Goal: Task Accomplishment & Management: Manage account settings

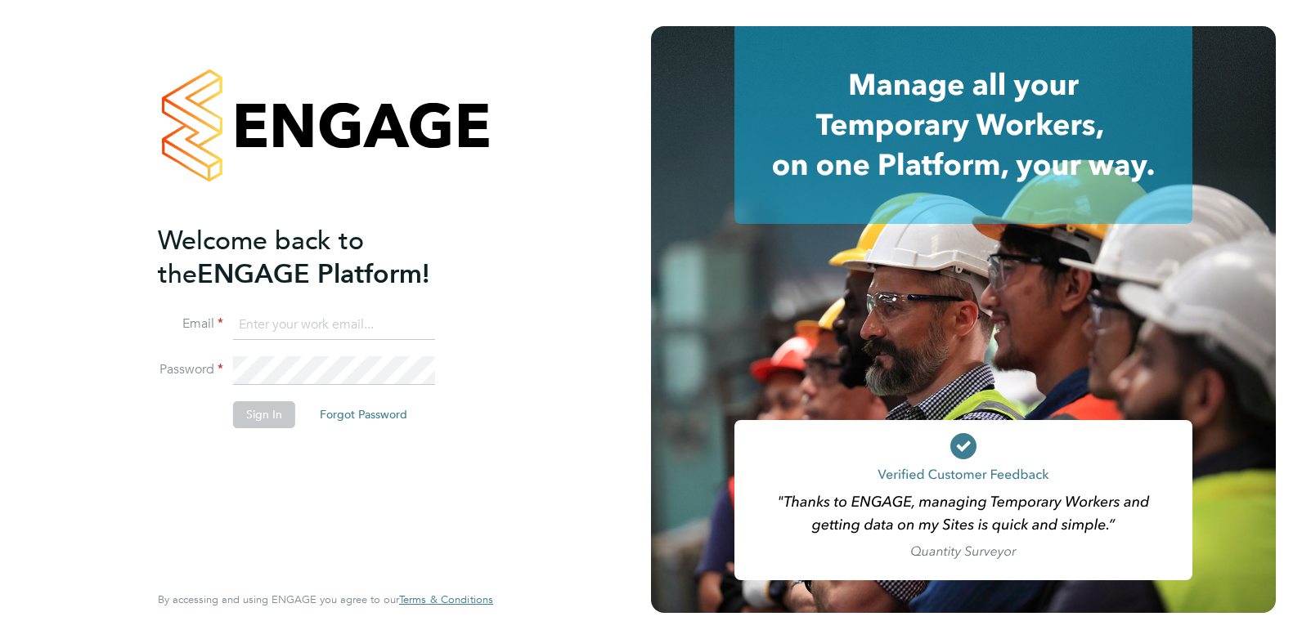
click at [288, 319] on input at bounding box center [334, 325] width 202 height 29
type input "claire@omniapeople.com"
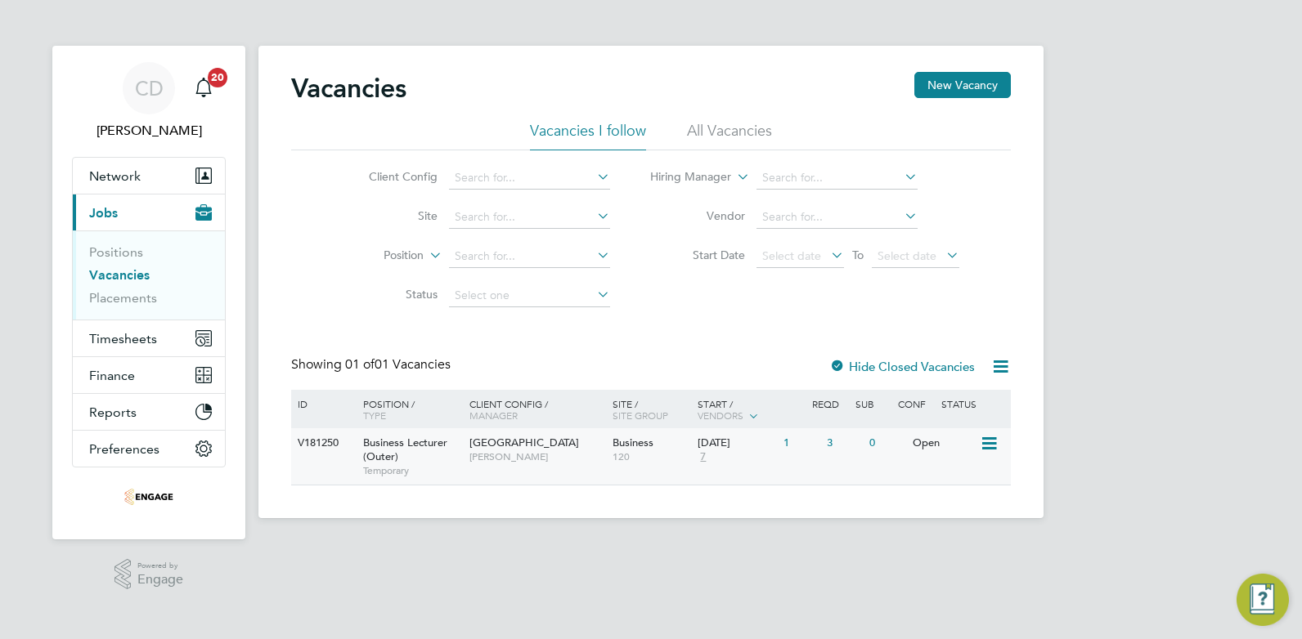
click at [562, 444] on span "[GEOGRAPHIC_DATA]" at bounding box center [524, 443] width 110 height 14
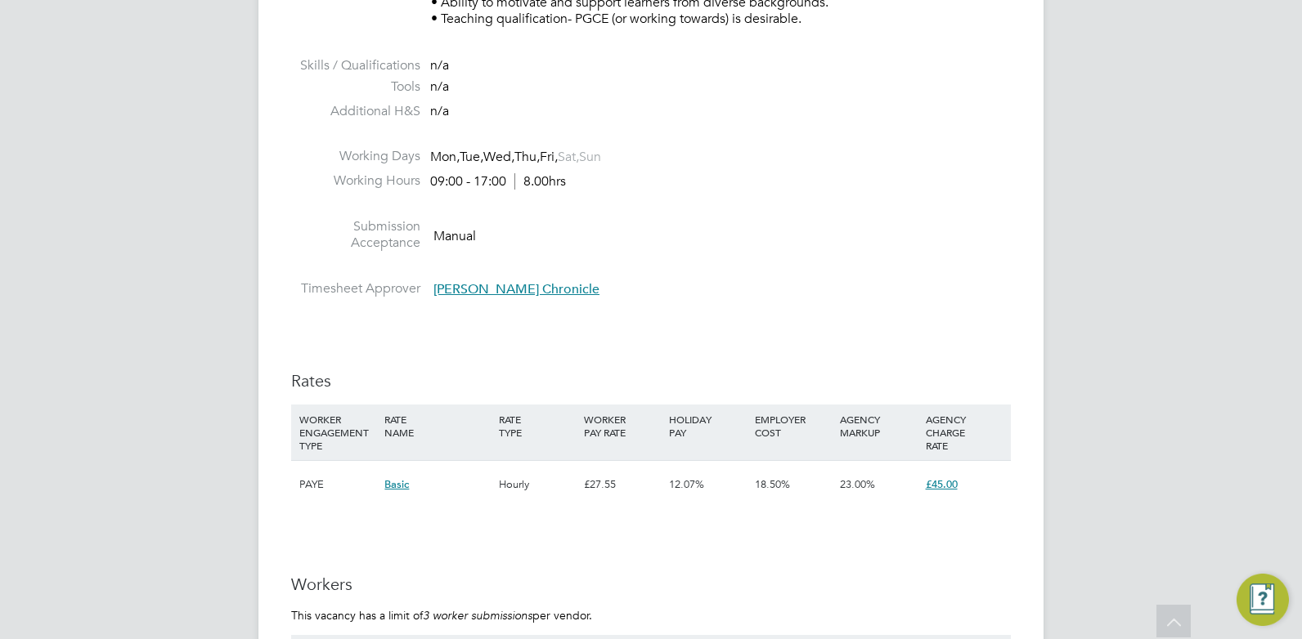
scroll to position [2514, 0]
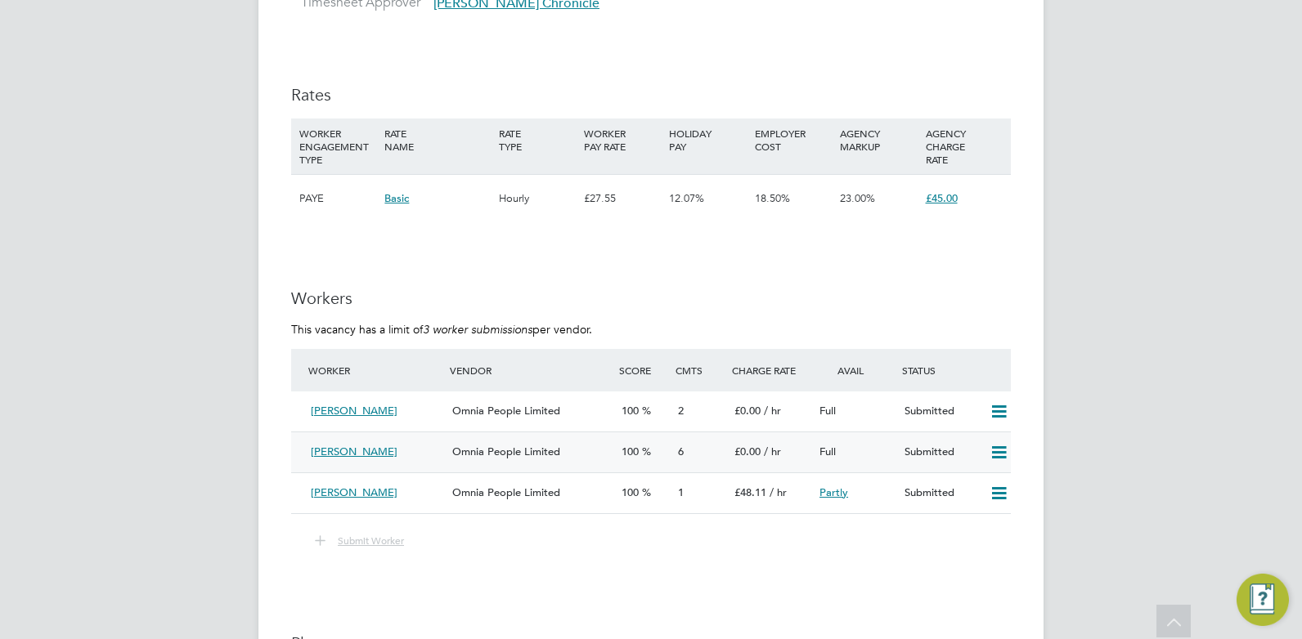
click at [437, 446] on div "[PERSON_NAME]" at bounding box center [374, 452] width 141 height 27
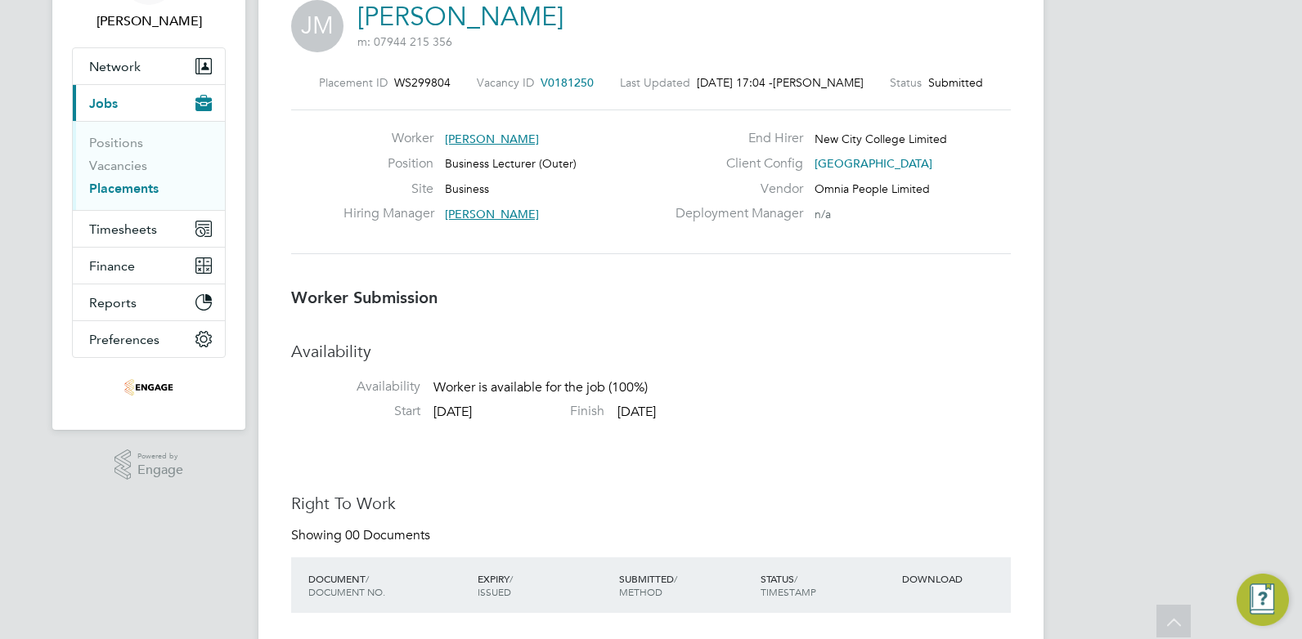
scroll to position [89, 0]
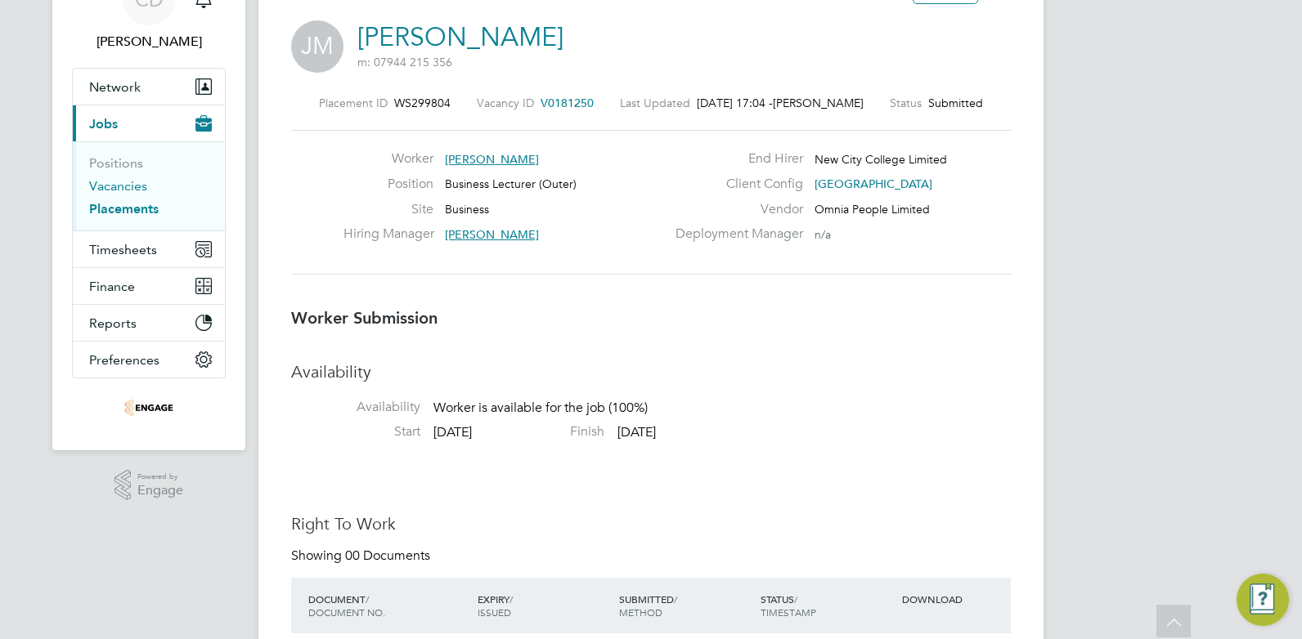
click at [102, 189] on link "Vacancies" at bounding box center [118, 186] width 58 height 16
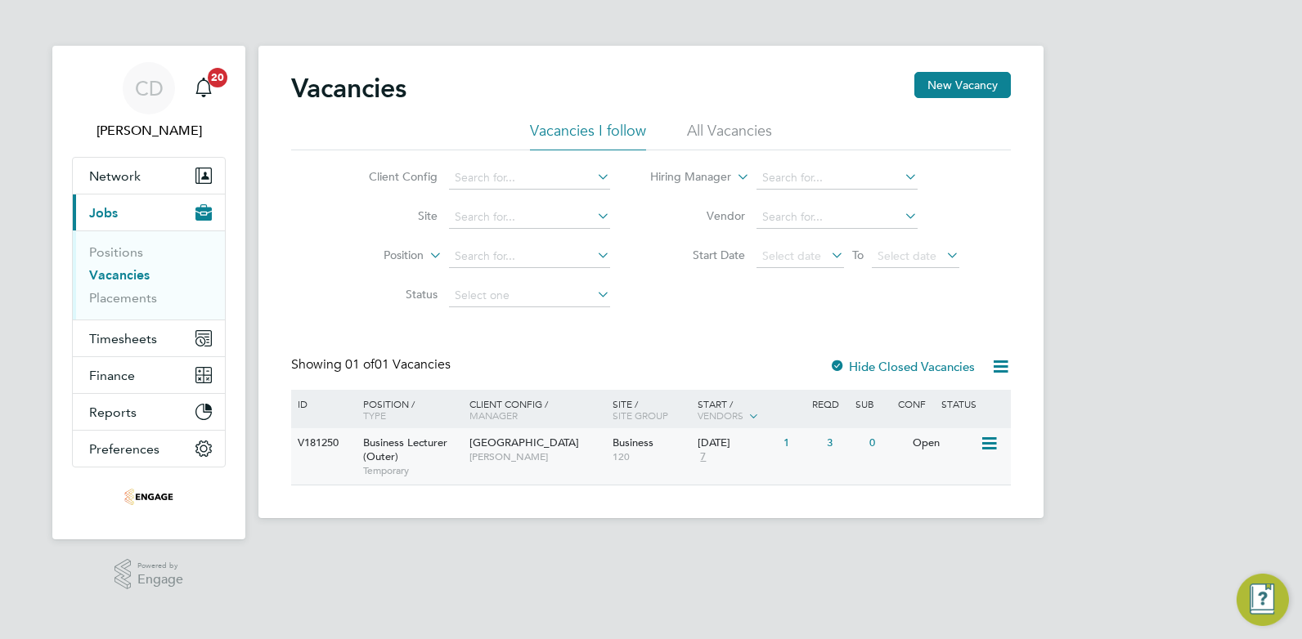
click at [544, 441] on span "[GEOGRAPHIC_DATA]" at bounding box center [524, 443] width 110 height 14
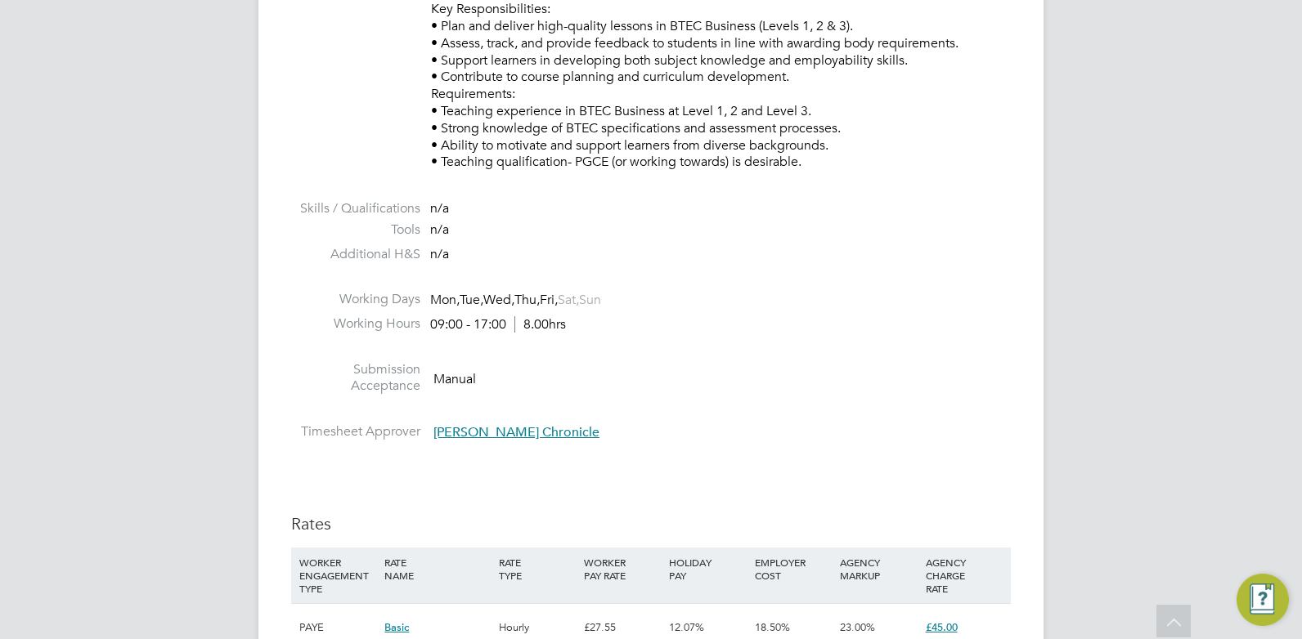
scroll to position [2473, 0]
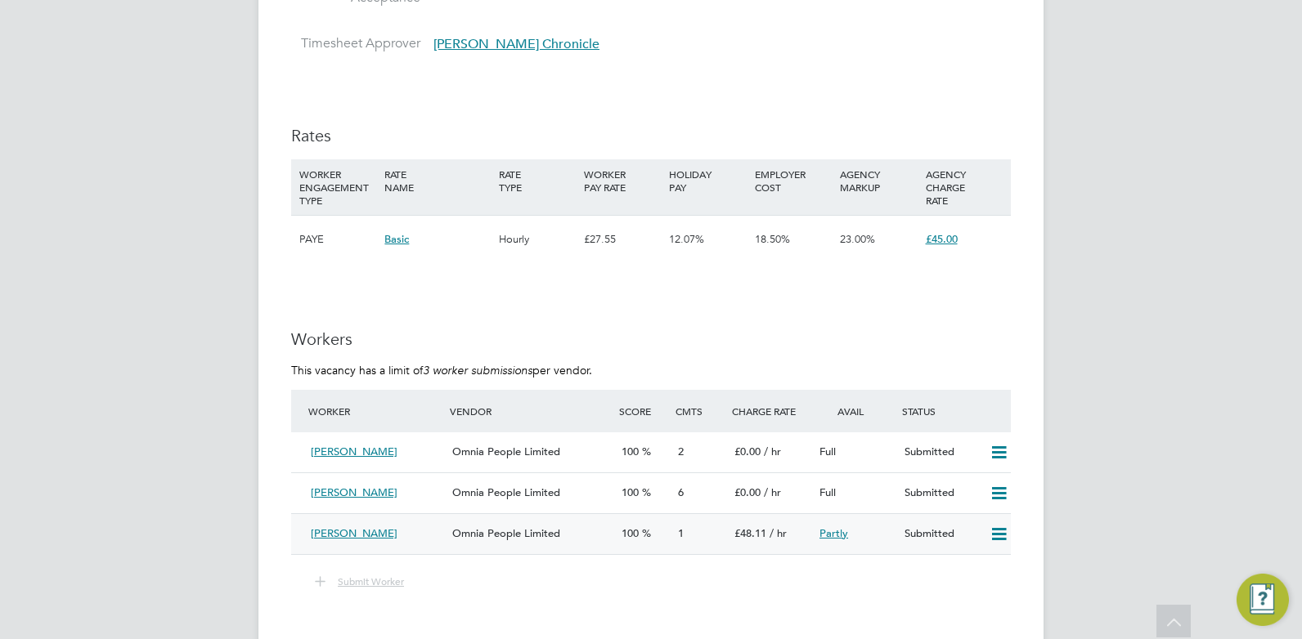
click at [756, 533] on span "£48.11" at bounding box center [750, 534] width 32 height 14
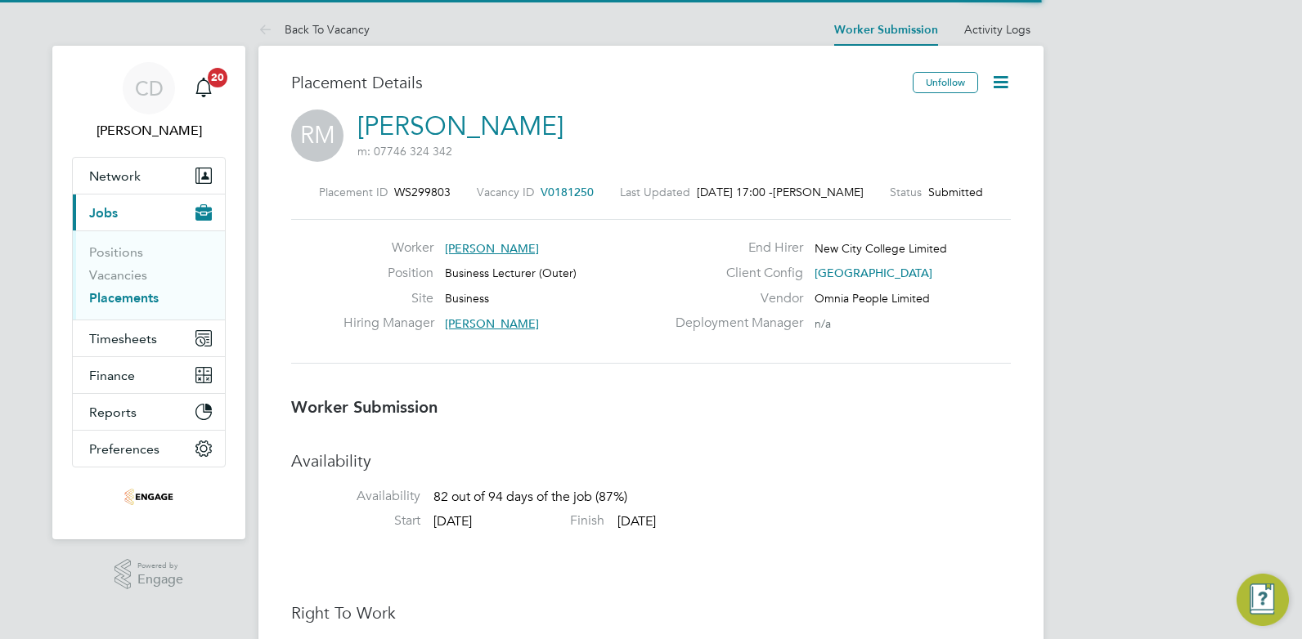
scroll to position [16, 259]
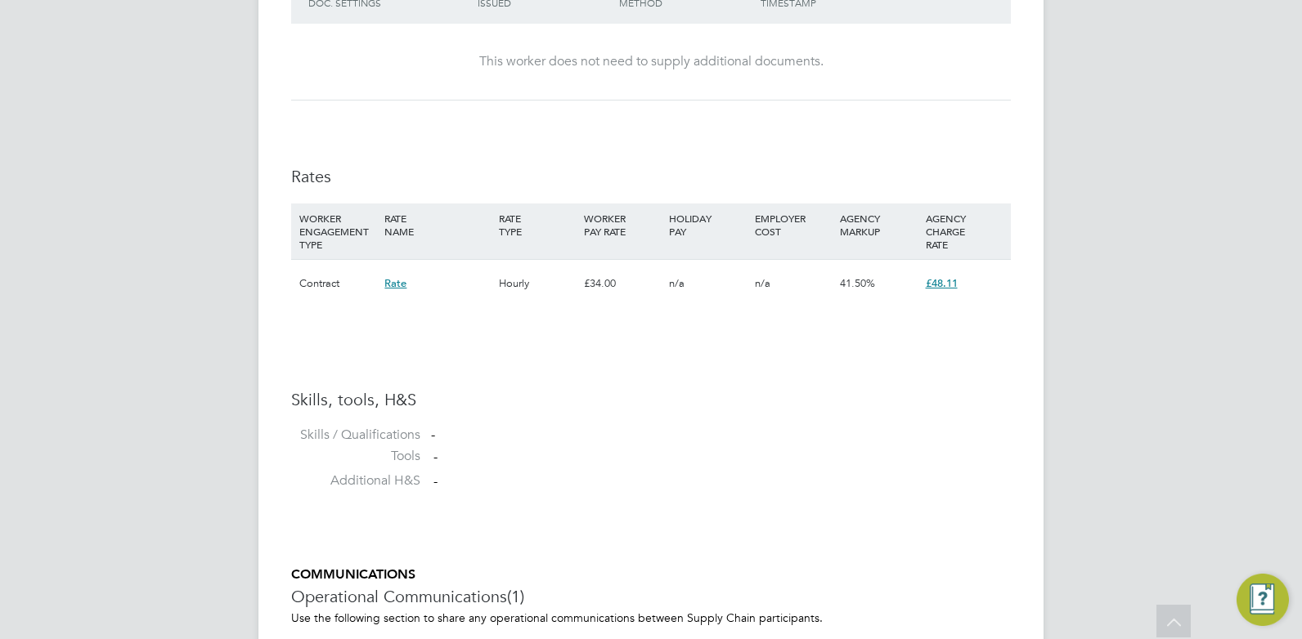
click at [935, 285] on span "£48.11" at bounding box center [942, 283] width 32 height 14
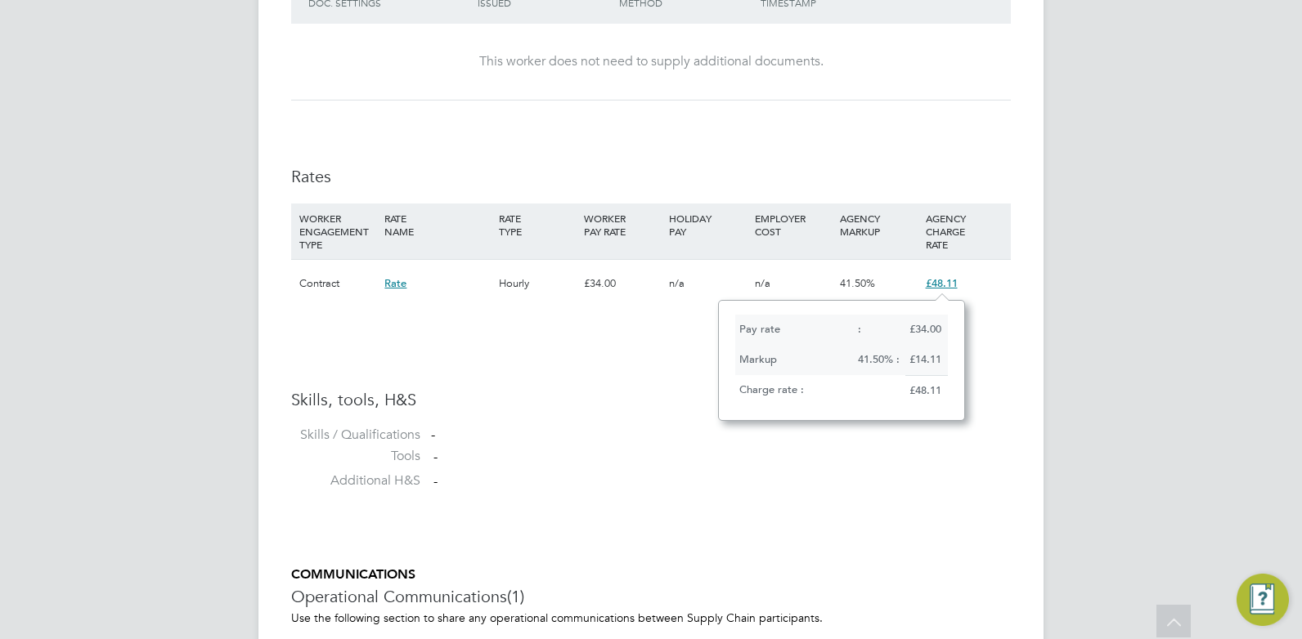
scroll to position [14, 34]
click at [1008, 484] on li "Additional H&S -" at bounding box center [651, 485] width 720 height 25
click at [570, 521] on ng-form "Worker Submission Availability Availability 82 out of 94 days of the job (87%) …" at bounding box center [651, 200] width 720 height 1528
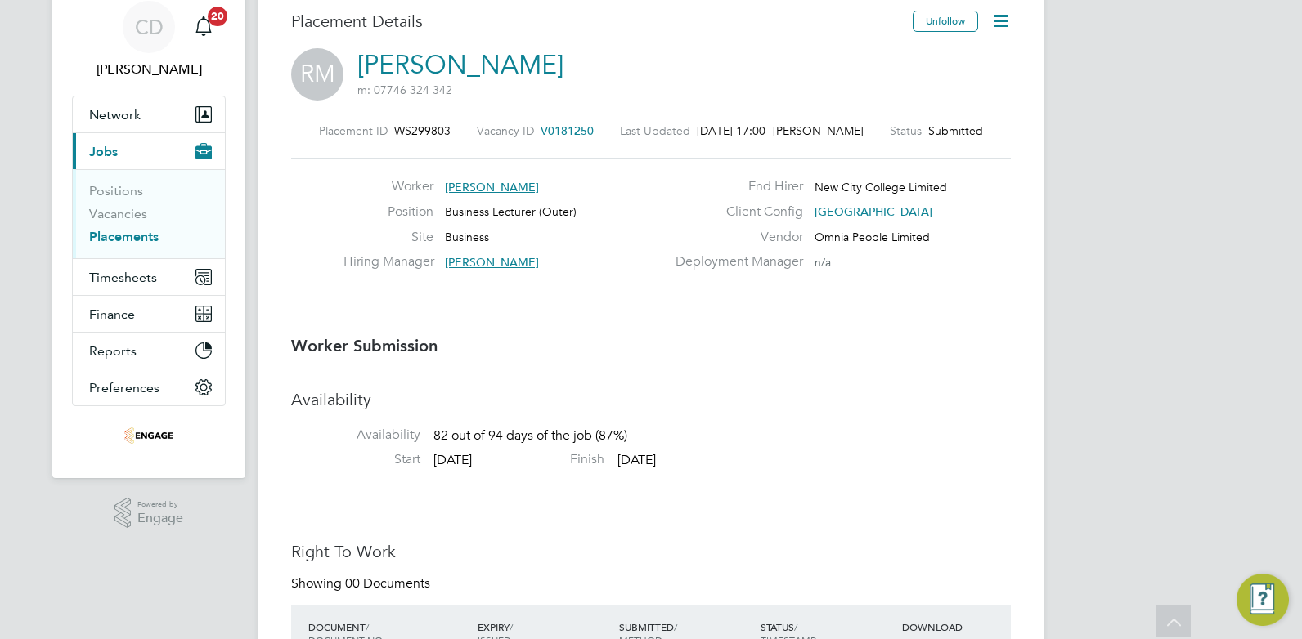
scroll to position [0, 0]
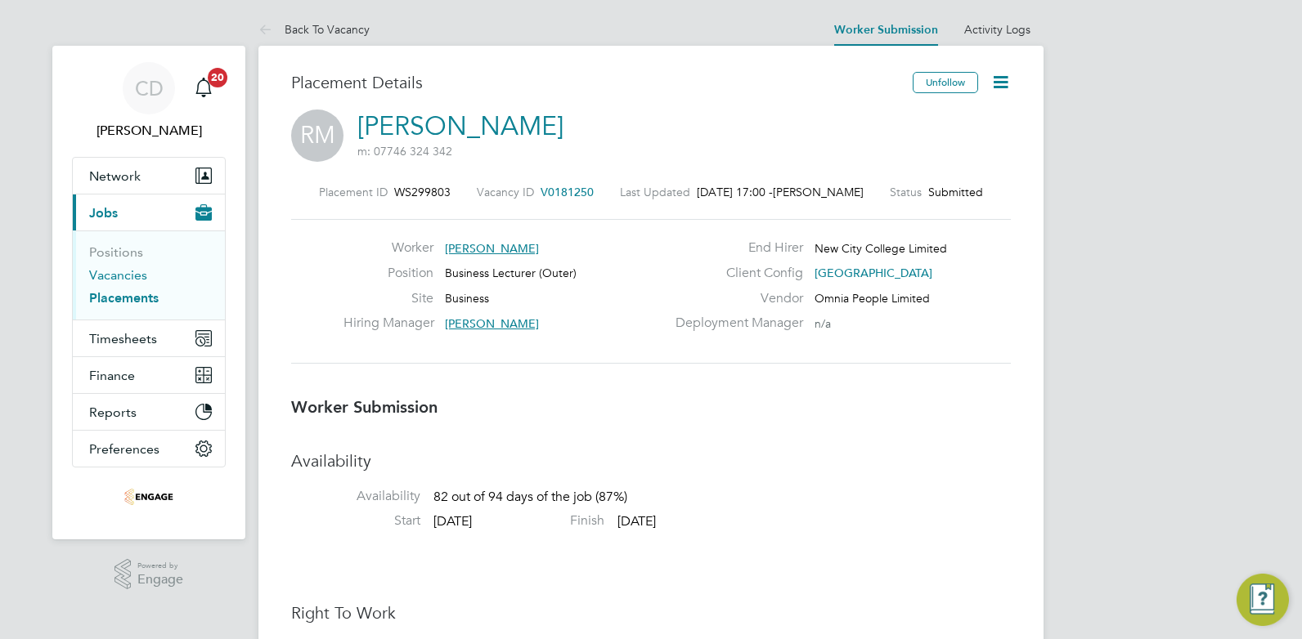
click at [131, 270] on link "Vacancies" at bounding box center [118, 275] width 58 height 16
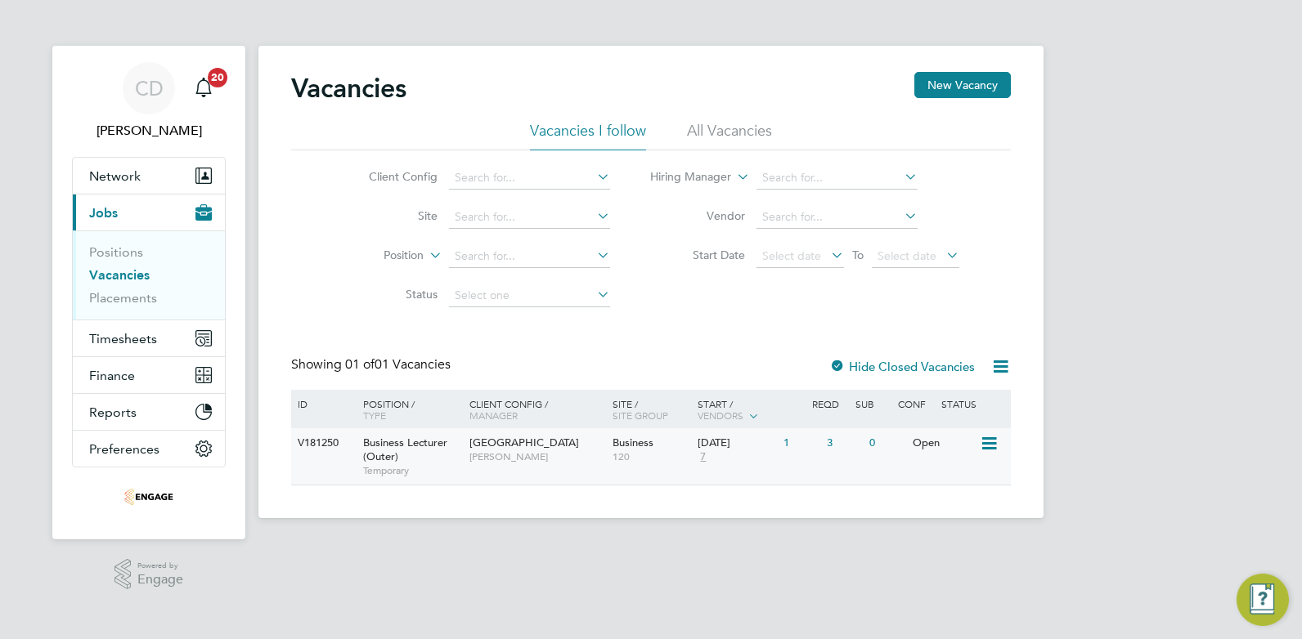
click at [546, 441] on span "[GEOGRAPHIC_DATA]" at bounding box center [524, 443] width 110 height 14
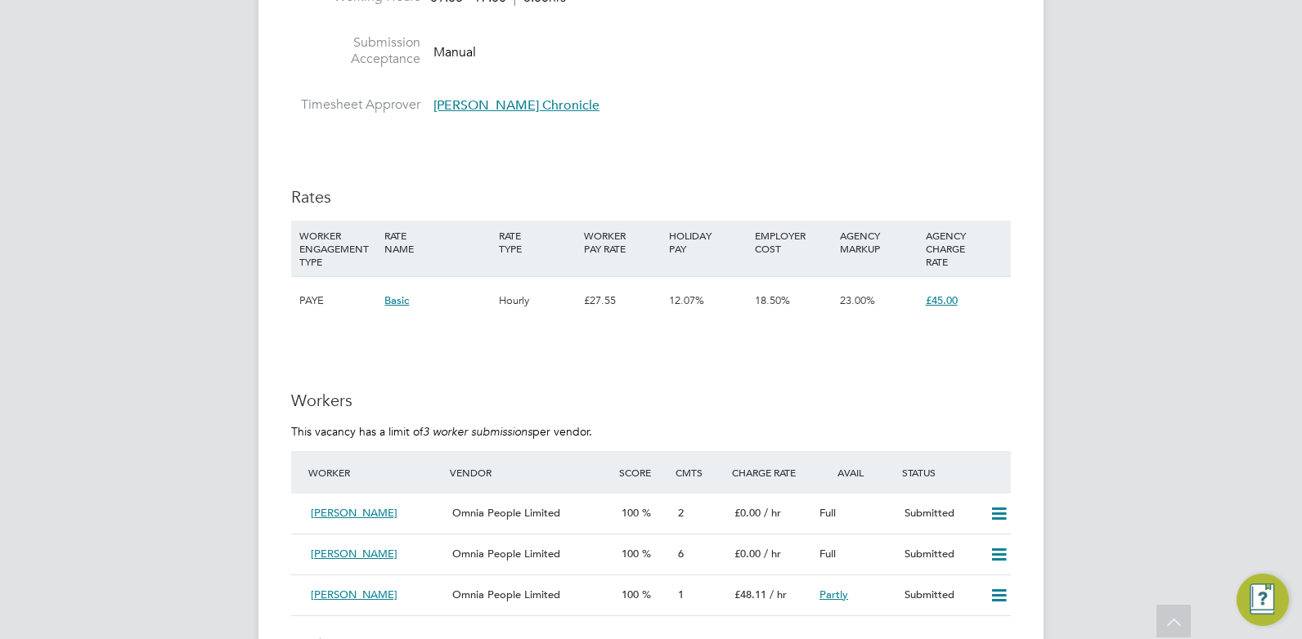
scroll to position [2535, 0]
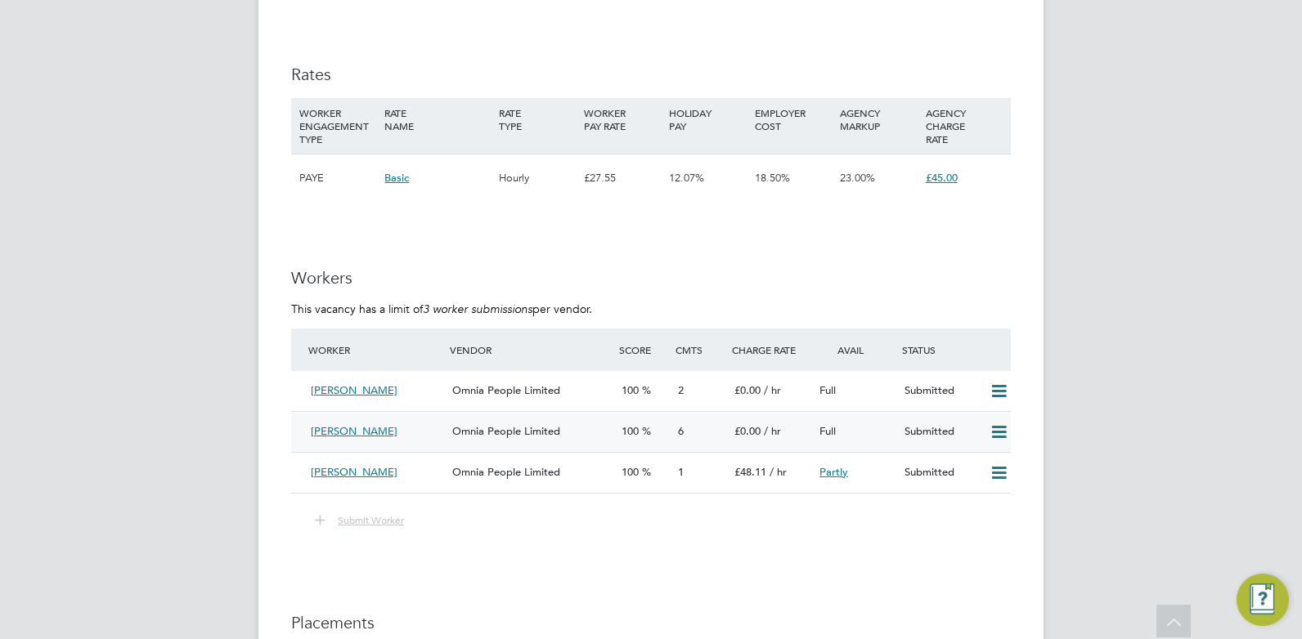
click at [576, 429] on div "Omnia People Limited" at bounding box center [530, 432] width 169 height 27
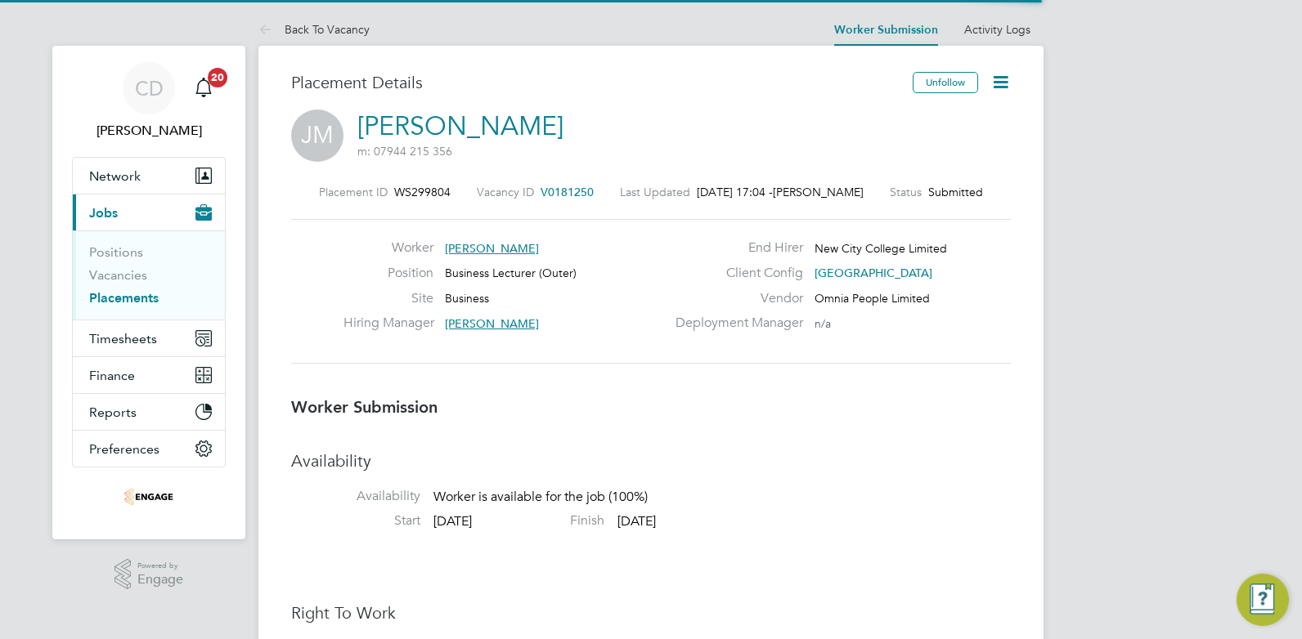
scroll to position [16, 131]
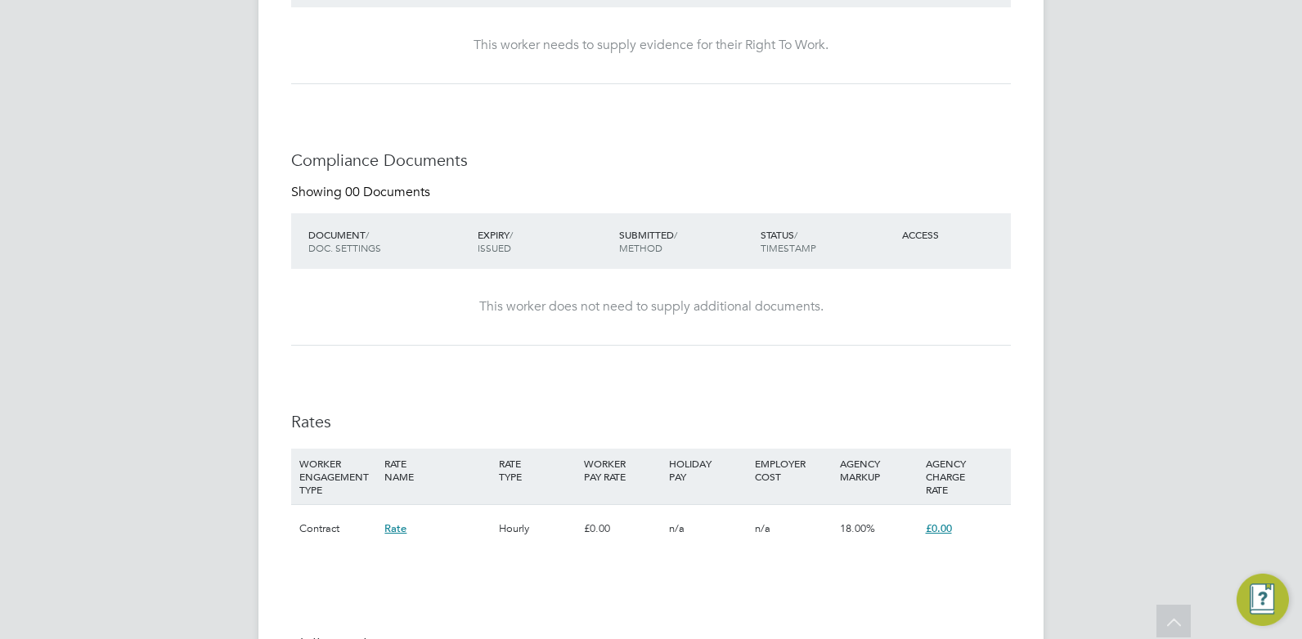
click at [935, 531] on span "£0.00" at bounding box center [939, 529] width 26 height 14
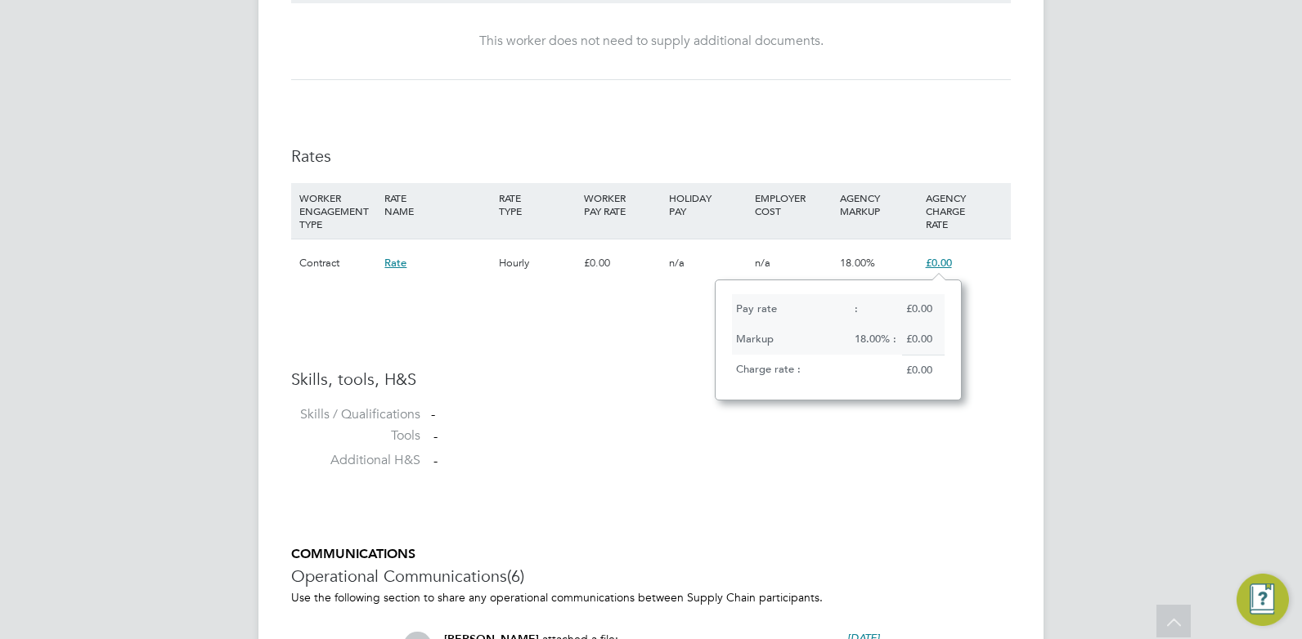
drag, startPoint x: 940, startPoint y: 264, endPoint x: 831, endPoint y: 453, distance: 218.4
click at [831, 453] on li "Additional H&S -" at bounding box center [651, 464] width 720 height 25
click at [939, 262] on span "£0.00" at bounding box center [939, 263] width 26 height 14
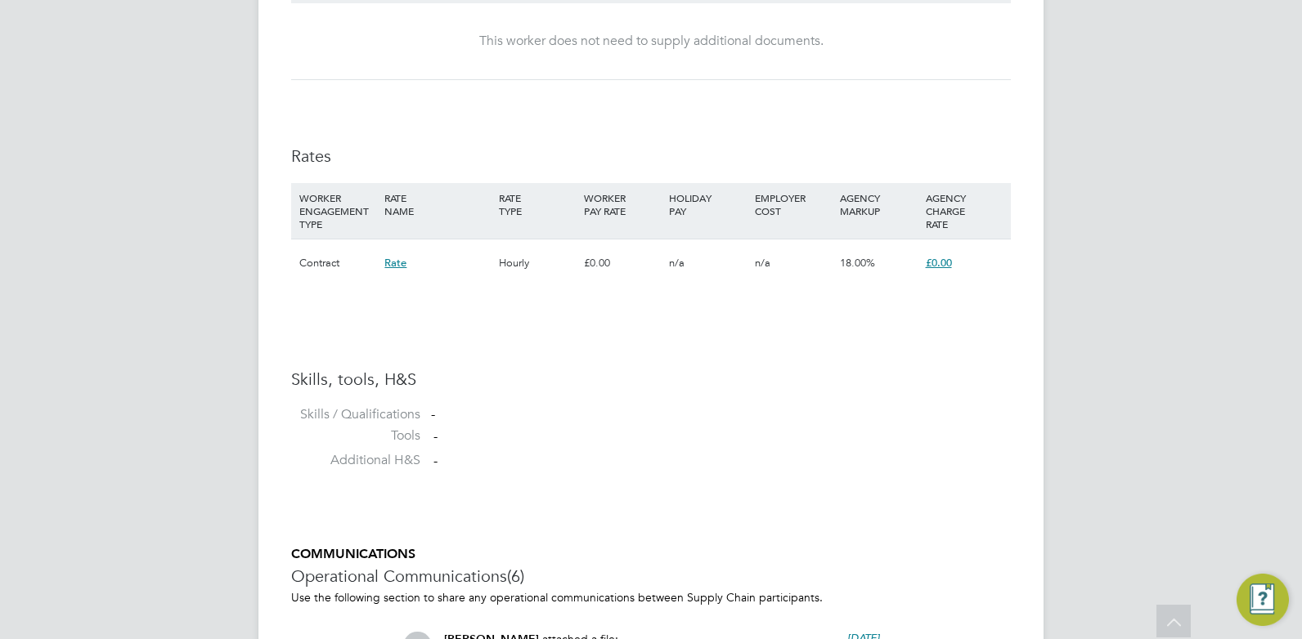
click at [392, 264] on span "Rate" at bounding box center [395, 263] width 22 height 14
click at [617, 390] on h3 "Skills, tools, H&S" at bounding box center [651, 379] width 720 height 21
click at [745, 408] on div "-" at bounding box center [721, 414] width 580 height 17
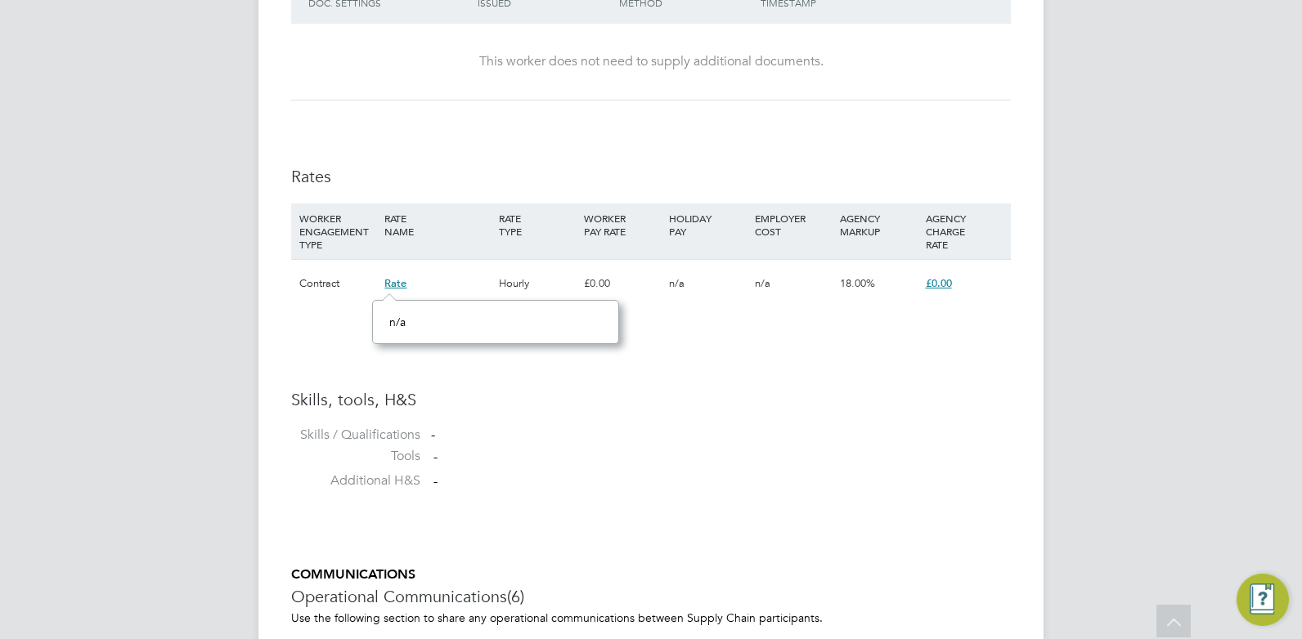
click at [544, 235] on div "RATE TYPE" at bounding box center [537, 225] width 85 height 43
click at [306, 285] on div "Contract" at bounding box center [337, 283] width 85 height 47
click at [339, 240] on div "WORKER ENGAGEMENT TYPE" at bounding box center [337, 232] width 85 height 56
click at [953, 307] on div "£0.00" at bounding box center [964, 283] width 85 height 47
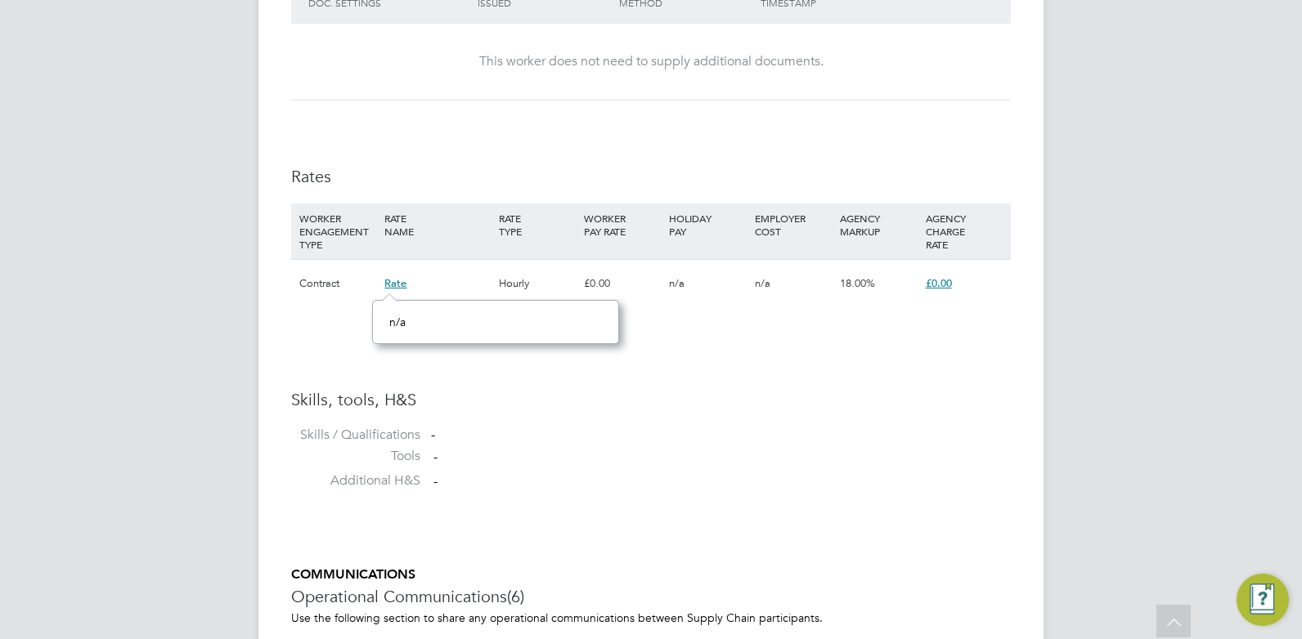
click at [935, 287] on span "£0.00" at bounding box center [939, 283] width 26 height 14
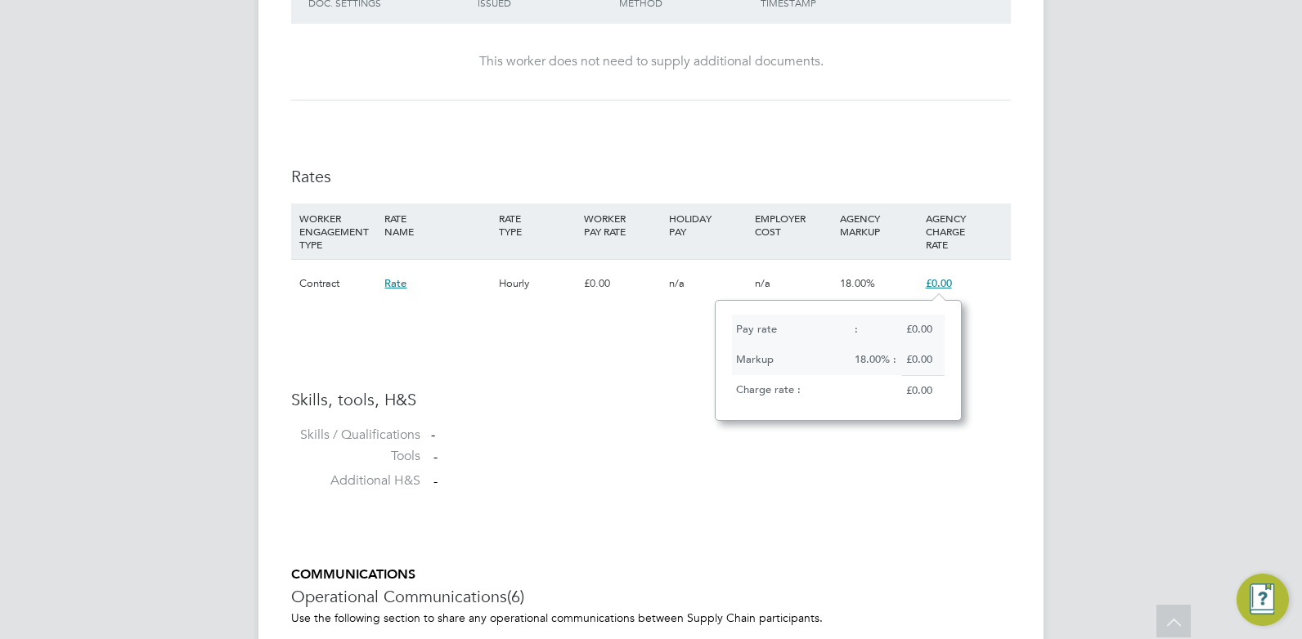
click at [786, 383] on div "Charge rate :" at bounding box center [817, 390] width 170 height 30
click at [949, 282] on span "£0.00" at bounding box center [939, 283] width 26 height 14
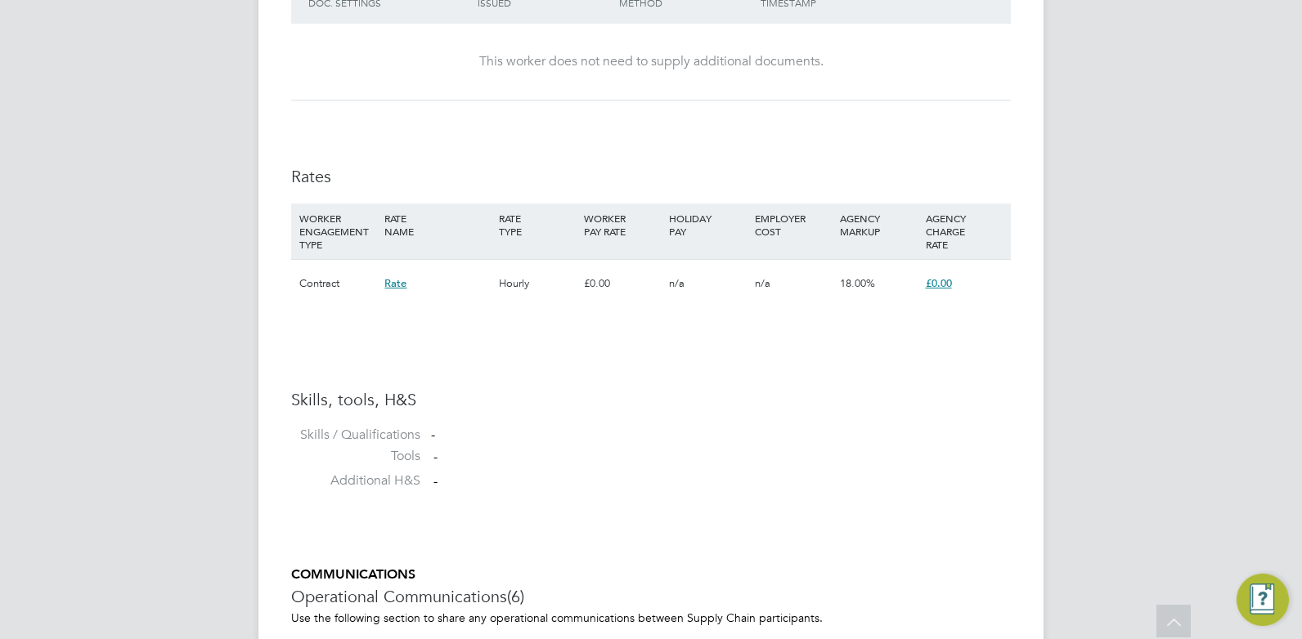
drag, startPoint x: 949, startPoint y: 282, endPoint x: 913, endPoint y: 374, distance: 99.2
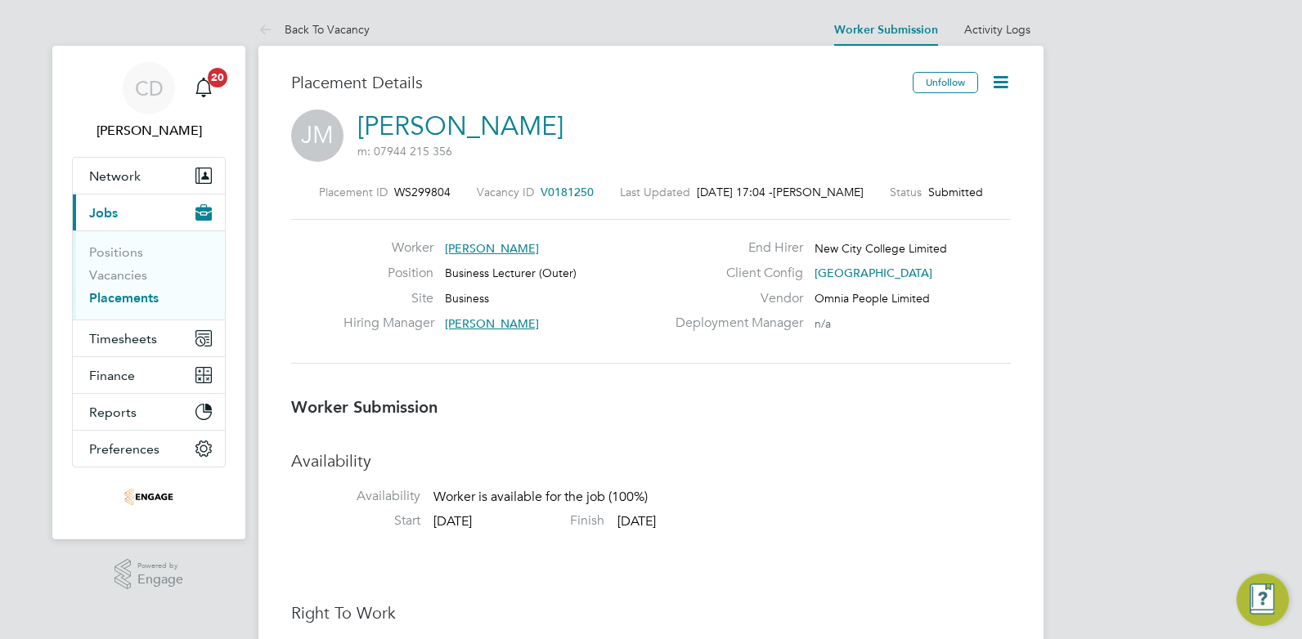
click at [1000, 86] on icon at bounding box center [1000, 82] width 20 height 20
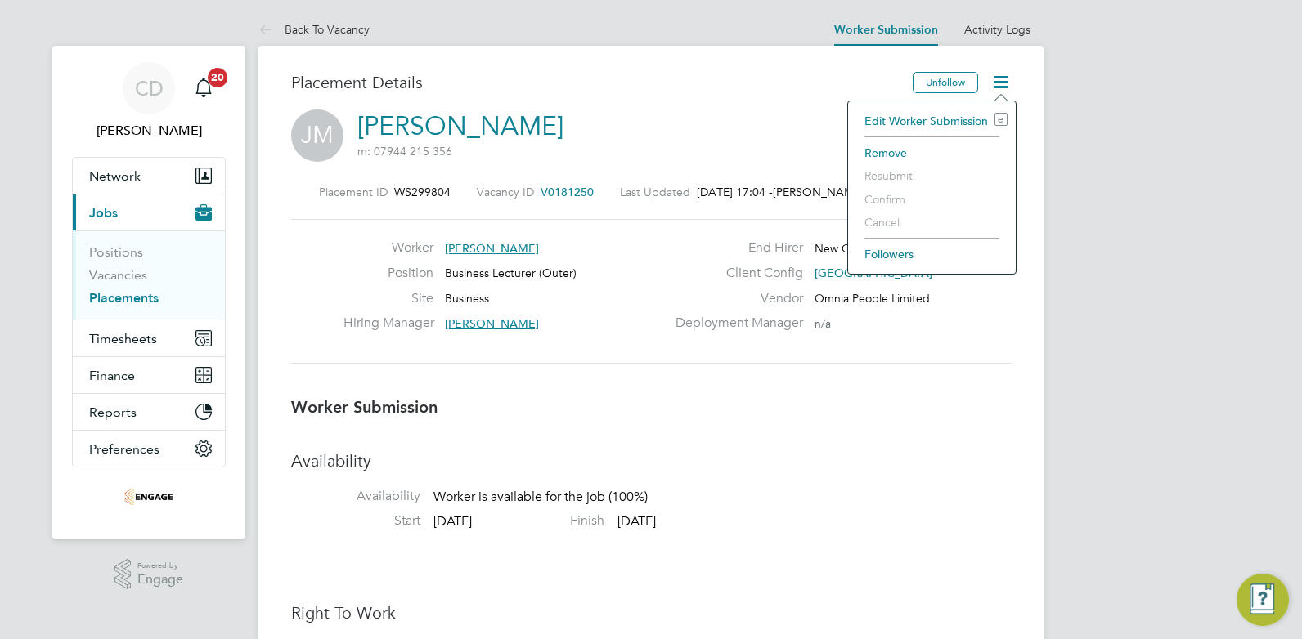
click at [926, 122] on li "Edit Worker Submission e" at bounding box center [931, 121] width 151 height 23
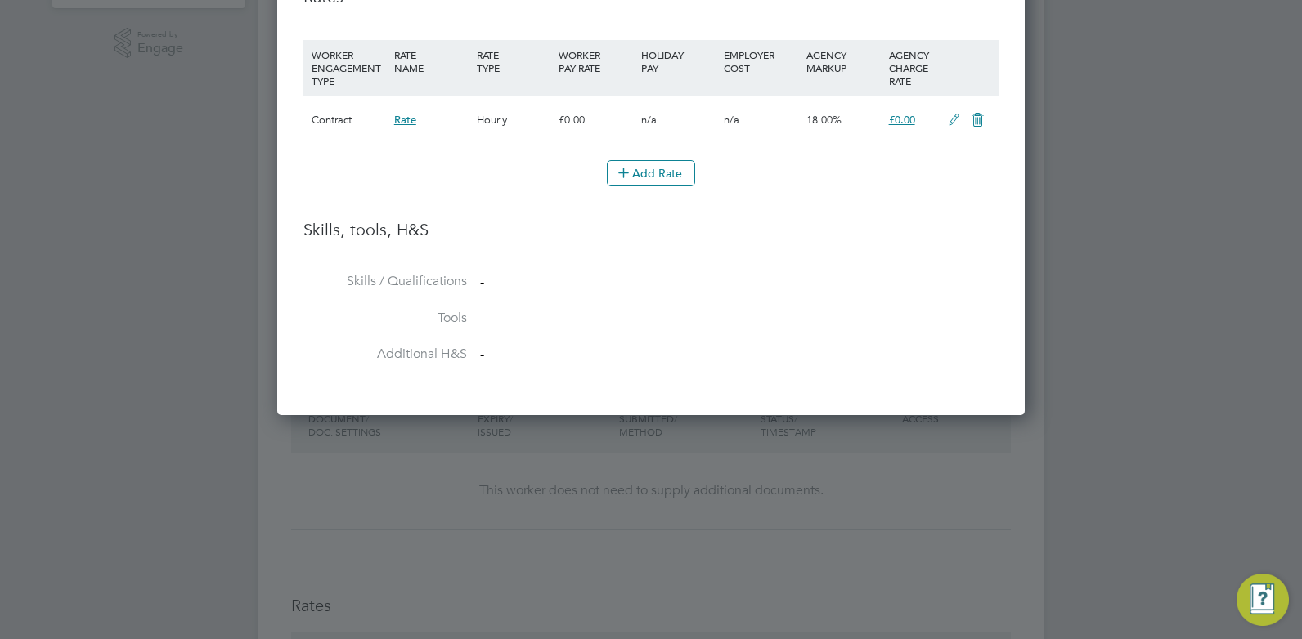
click at [951, 118] on icon at bounding box center [954, 120] width 20 height 13
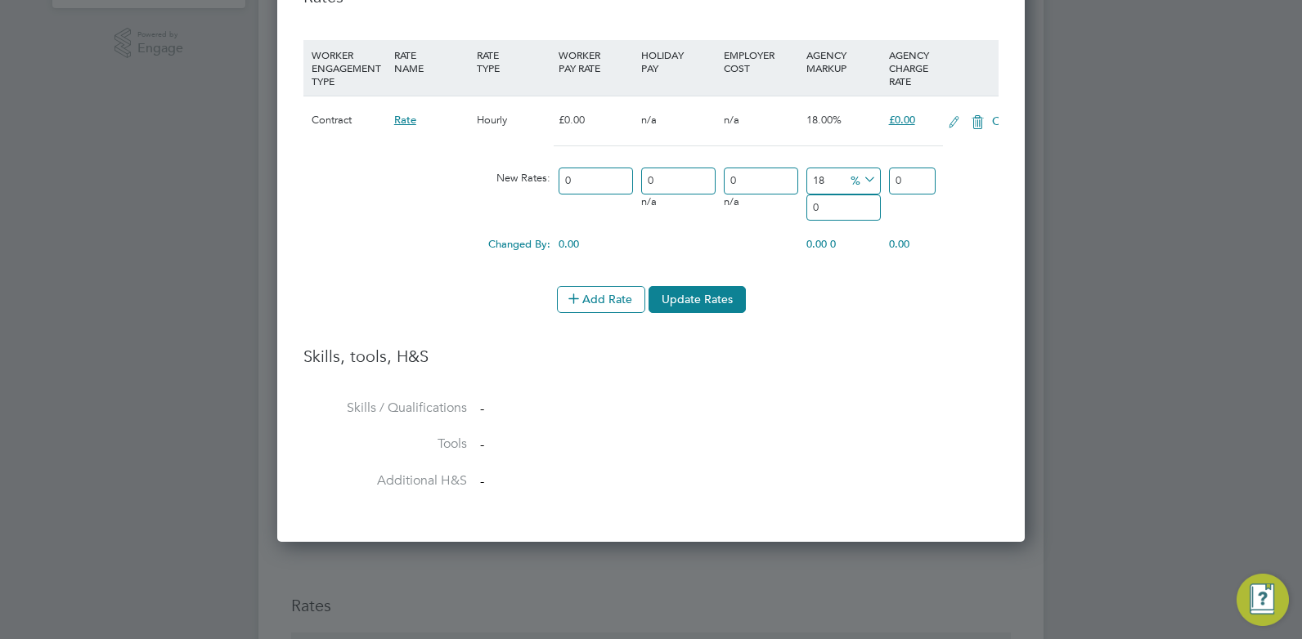
scroll to position [984, 748]
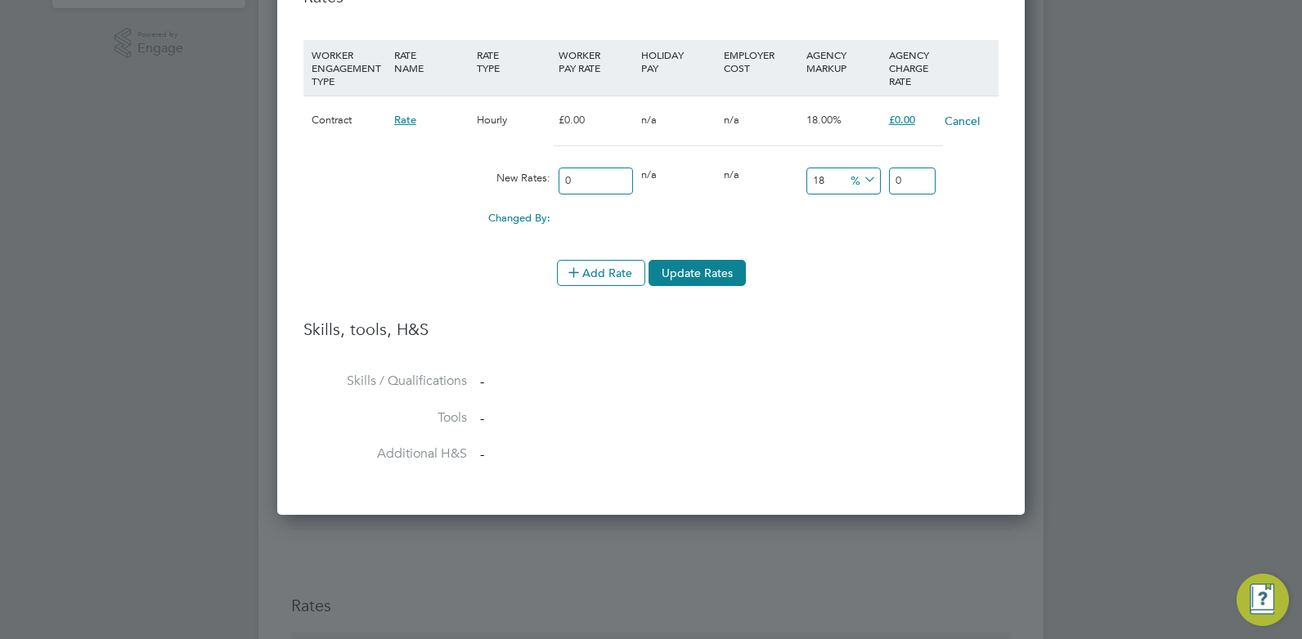
click at [579, 181] on input "0" at bounding box center [595, 181] width 74 height 27
type input "3"
type input "3.54"
type input "38"
type input "44.84"
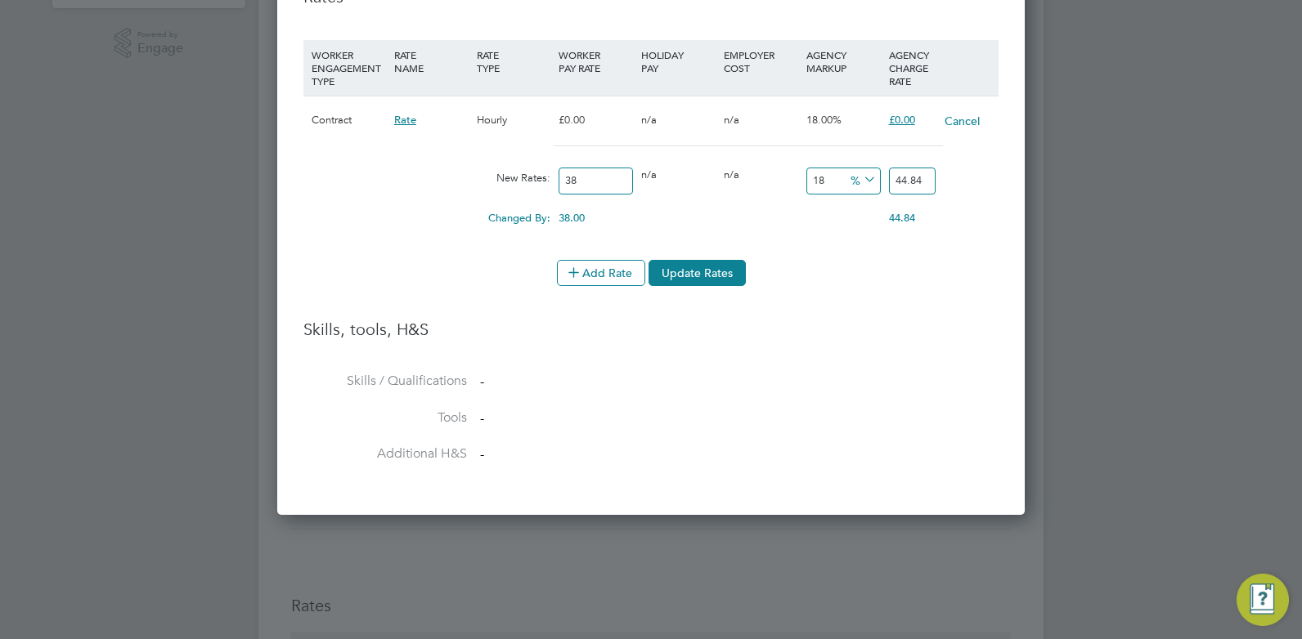
type input "38"
click at [860, 179] on icon at bounding box center [860, 179] width 0 height 23
drag, startPoint x: 827, startPoint y: 176, endPoint x: 814, endPoint y: 177, distance: 13.2
click at [814, 177] on input "18" at bounding box center [843, 181] width 74 height 27
type input "2"
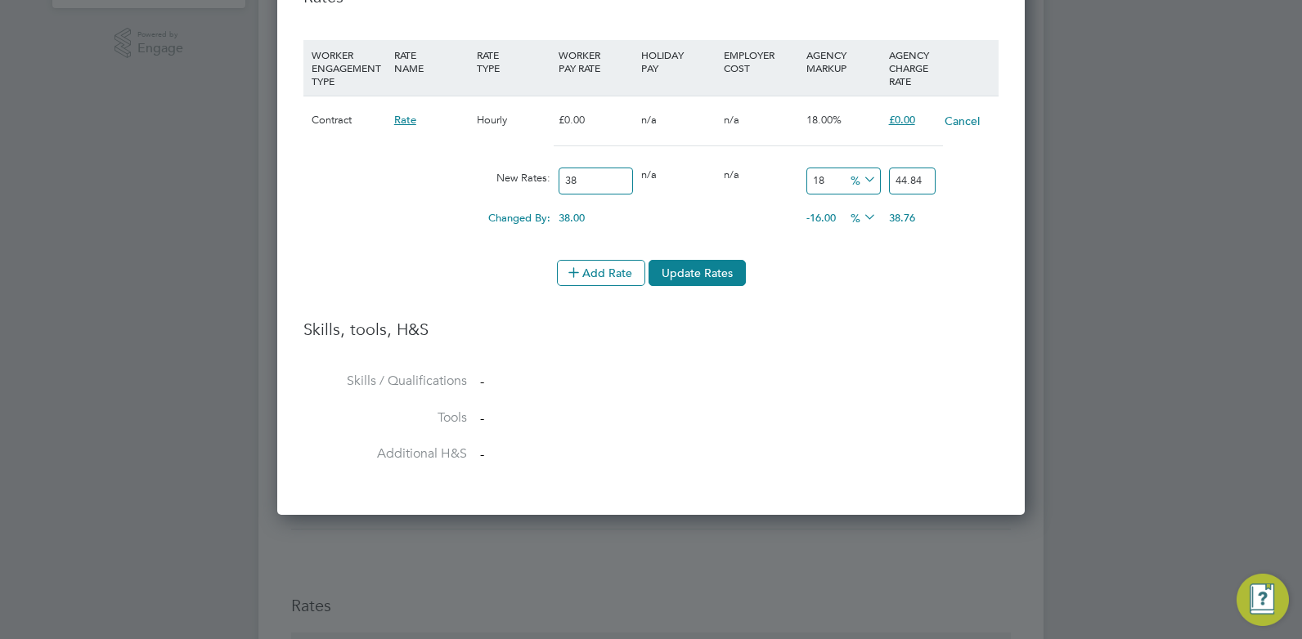
type input "38.76"
type input "23"
type input "46.74"
type input "23"
drag, startPoint x: 583, startPoint y: 182, endPoint x: 560, endPoint y: 182, distance: 22.9
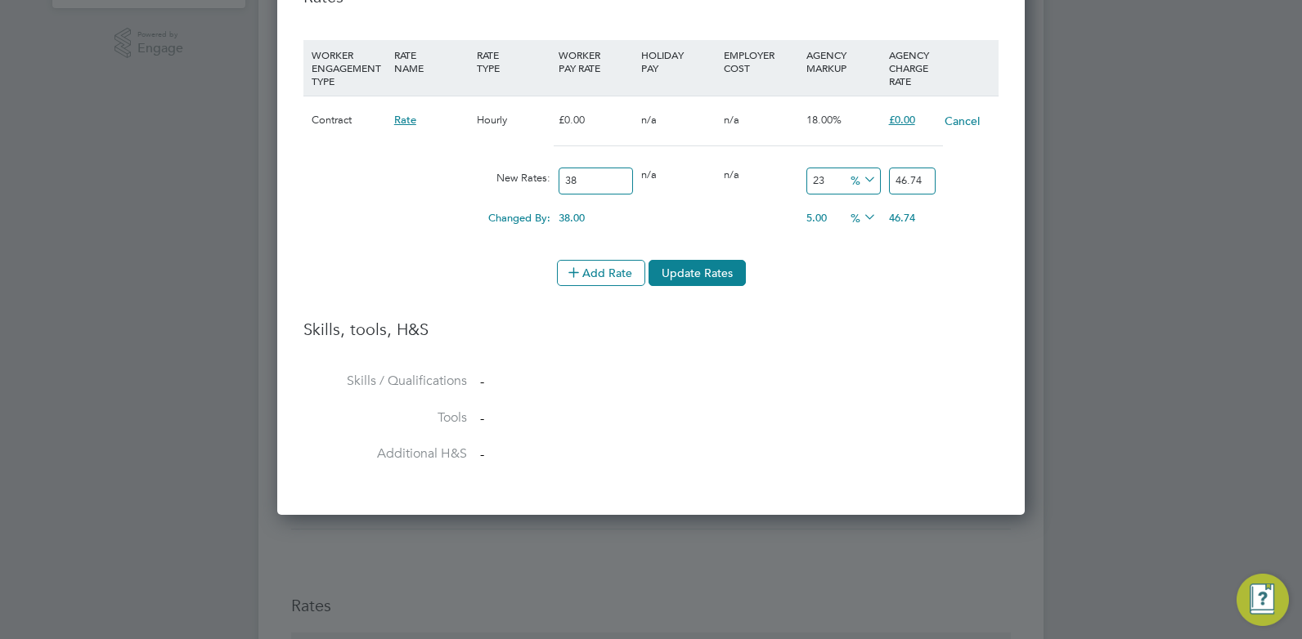
click at [560, 182] on input "38" at bounding box center [595, 181] width 74 height 27
type input "4"
type input "4.92"
type input "45"
type input "55.35"
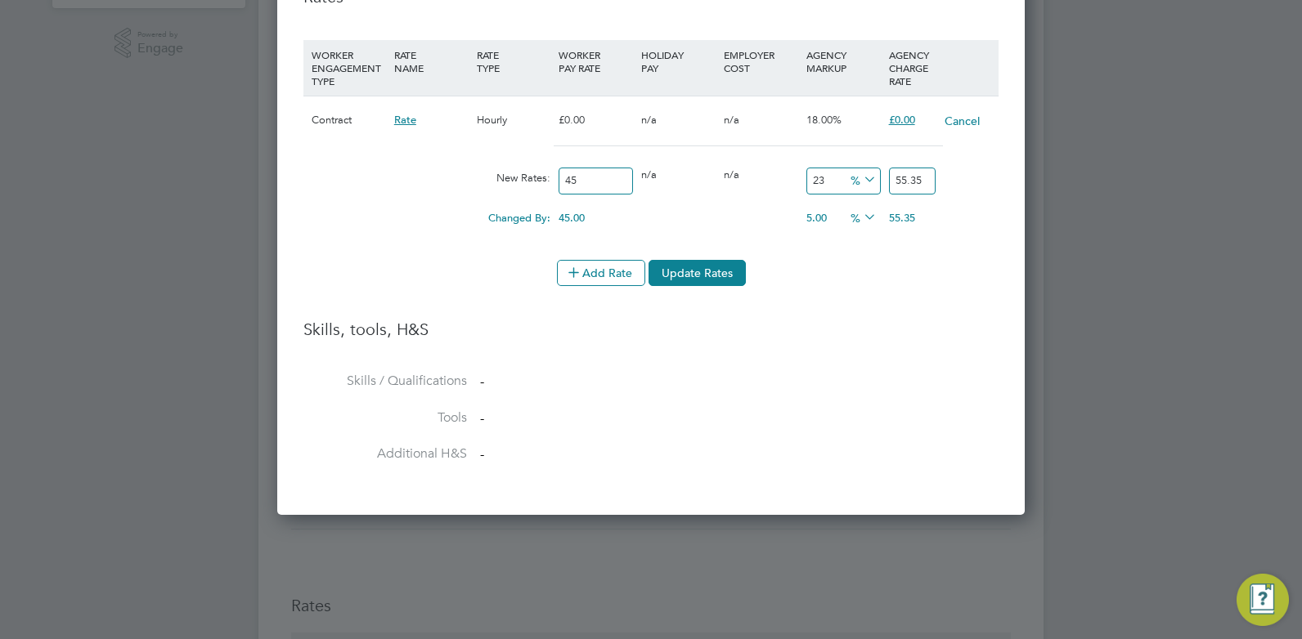
type input "4"
type input "4.92"
type input "40"
type input "49.2"
type input "4"
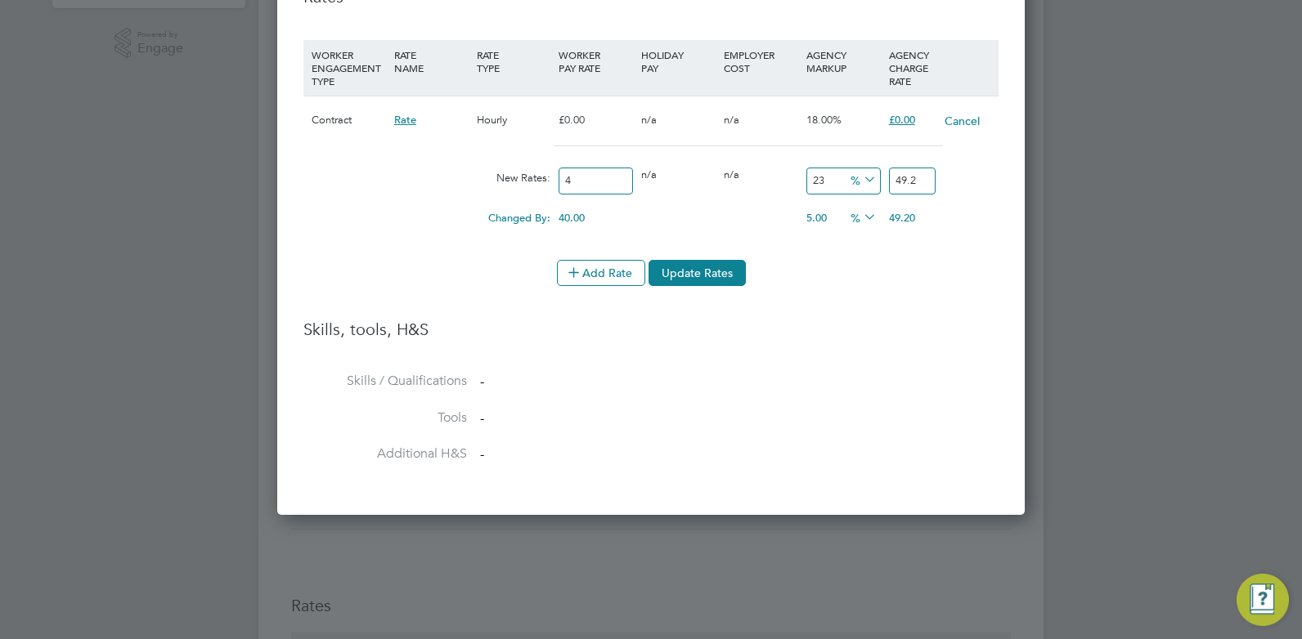
type input "4.92"
type input "0"
